Goal: Navigation & Orientation: Find specific page/section

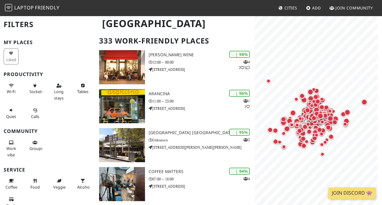
scroll to position [85, 0]
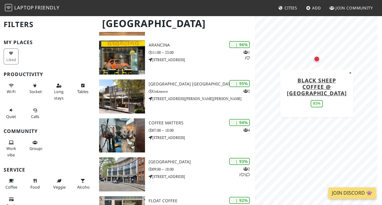
click at [319, 57] on div "Map marker" at bounding box center [317, 59] width 9 height 9
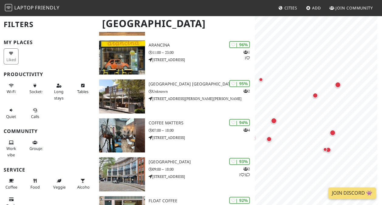
click at [382, 75] on html "Laptop Friendly Cities Add Join Community [GEOGRAPHIC_DATA] Filters My Places L…" at bounding box center [191, 17] width 382 height 205
click at [338, 83] on div "Map marker" at bounding box center [338, 85] width 6 height 6
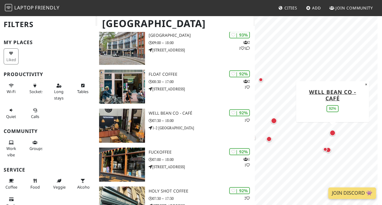
scroll to position [212, 0]
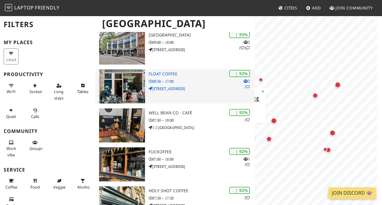
click at [193, 88] on p "[STREET_ADDRESS]" at bounding box center [202, 89] width 106 height 6
